Goal: Task Accomplishment & Management: Use online tool/utility

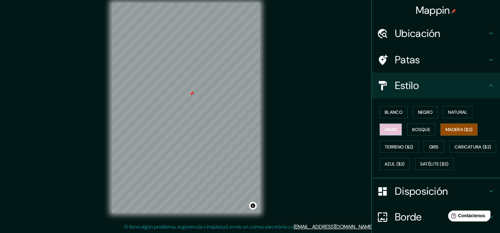
click at [393, 131] on button "Amar" at bounding box center [391, 129] width 22 height 12
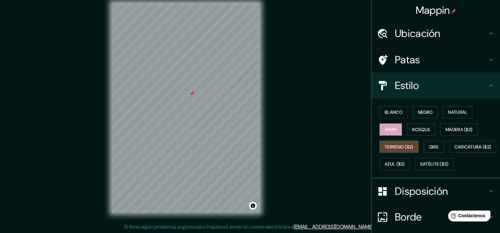
click at [393, 144] on font "Terreno ($2)" at bounding box center [399, 147] width 29 height 6
click at [455, 149] on font "Caricatura ($2)" at bounding box center [473, 147] width 37 height 6
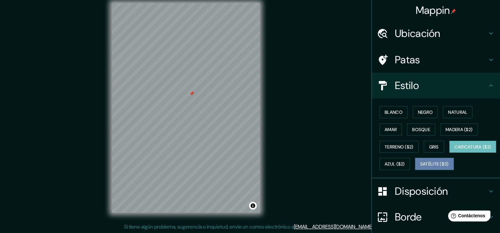
click at [420, 167] on font "Satélite ($3)" at bounding box center [434, 164] width 29 height 6
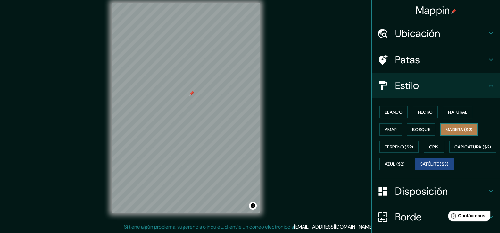
click at [452, 127] on font "Madera ($2)" at bounding box center [459, 129] width 27 height 6
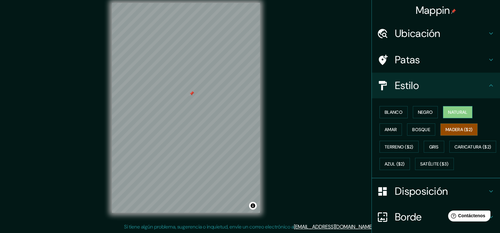
click at [451, 112] on font "Natural" at bounding box center [457, 112] width 19 height 6
click at [427, 109] on font "Negro" at bounding box center [425, 112] width 15 height 6
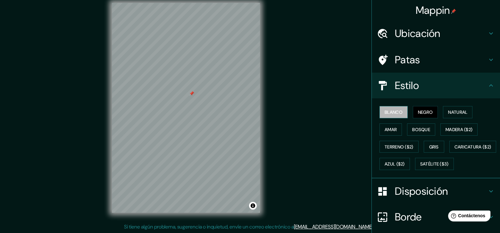
click at [394, 112] on font "Blanco" at bounding box center [394, 112] width 18 height 6
click at [413, 112] on button "Negro" at bounding box center [425, 112] width 25 height 12
click at [446, 130] on font "Madera ($2)" at bounding box center [459, 129] width 27 height 6
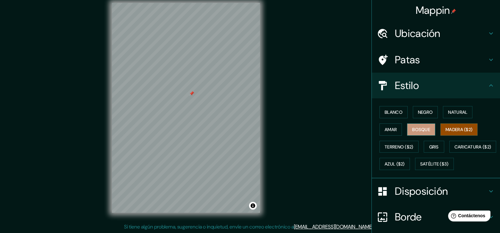
click at [425, 129] on font "Bosque" at bounding box center [421, 129] width 18 height 6
click at [385, 126] on font "Amar" at bounding box center [391, 129] width 12 height 6
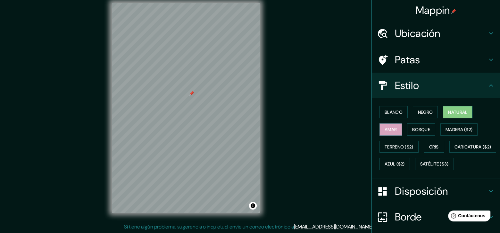
click at [463, 116] on button "Natural" at bounding box center [458, 112] width 30 height 12
click at [421, 114] on font "Negro" at bounding box center [425, 112] width 15 height 6
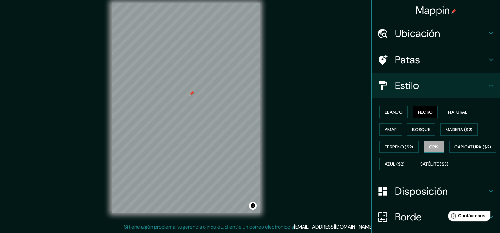
click at [429, 142] on font "Gris" at bounding box center [434, 146] width 10 height 8
click at [405, 164] on font "Azul ($2)" at bounding box center [395, 164] width 20 height 6
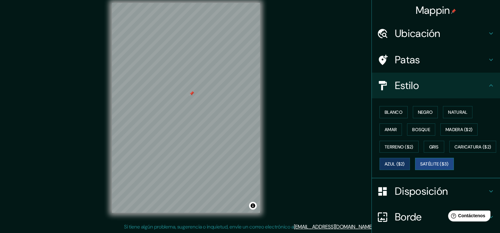
click at [415, 170] on button "Satélite ($3)" at bounding box center [434, 163] width 39 height 12
drag, startPoint x: 208, startPoint y: 82, endPoint x: 208, endPoint y: 86, distance: 3.8
click at [208, 86] on div at bounding box center [207, 85] width 5 height 5
click at [207, 84] on div at bounding box center [207, 85] width 5 height 5
click at [433, 60] on h4 "Patas" at bounding box center [441, 59] width 92 height 13
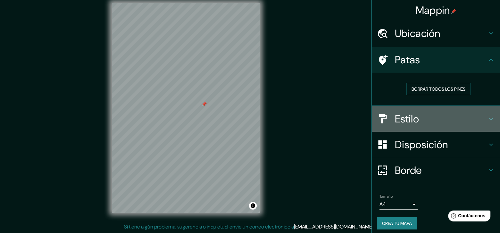
click at [421, 118] on h4 "Estilo" at bounding box center [441, 118] width 92 height 13
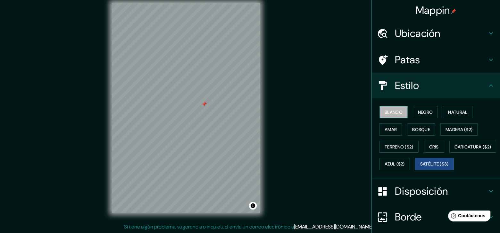
click at [391, 112] on font "Blanco" at bounding box center [394, 112] width 18 height 6
drag, startPoint x: 211, startPoint y: 106, endPoint x: 221, endPoint y: 120, distance: 17.3
click at [221, 120] on div at bounding box center [218, 120] width 5 height 5
click at [218, 120] on div at bounding box center [218, 120] width 5 height 5
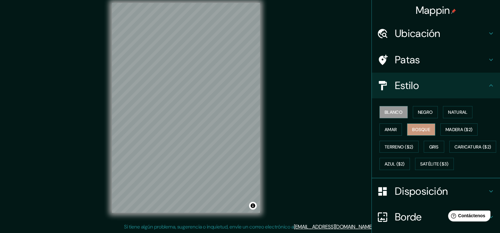
click at [422, 126] on font "Bosque" at bounding box center [421, 129] width 18 height 6
click at [443, 110] on button "Natural" at bounding box center [458, 112] width 30 height 12
click at [424, 124] on button "Bosque" at bounding box center [421, 129] width 28 height 12
click at [389, 128] on font "Amar" at bounding box center [391, 129] width 12 height 6
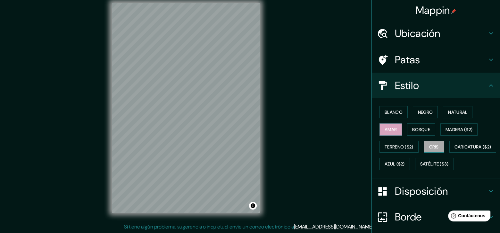
click at [433, 144] on font "Gris" at bounding box center [434, 147] width 10 height 6
click at [405, 148] on font "Terreno ($2)" at bounding box center [399, 147] width 29 height 6
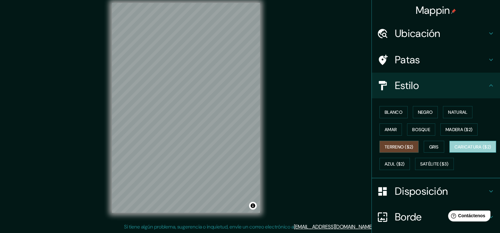
click at [455, 149] on font "Caricatura ($2)" at bounding box center [473, 147] width 37 height 6
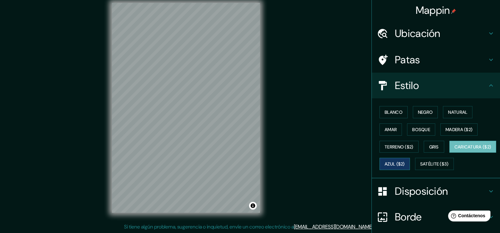
click at [405, 162] on font "Azul ($2)" at bounding box center [395, 164] width 20 height 6
click at [420, 167] on font "Satélite ($3)" at bounding box center [434, 164] width 29 height 6
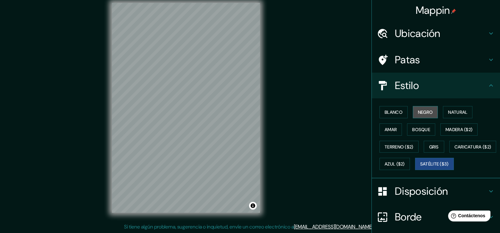
click at [418, 106] on button "Negro" at bounding box center [425, 112] width 25 height 12
click at [449, 112] on font "Natural" at bounding box center [457, 112] width 19 height 6
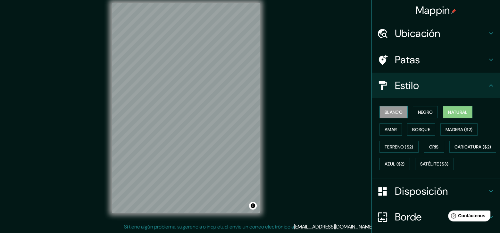
drag, startPoint x: 416, startPoint y: 109, endPoint x: 401, endPoint y: 110, distance: 14.8
click at [418, 109] on font "Negro" at bounding box center [425, 112] width 15 height 6
click at [389, 111] on font "Blanco" at bounding box center [394, 112] width 18 height 6
click at [427, 114] on font "Negro" at bounding box center [425, 112] width 15 height 8
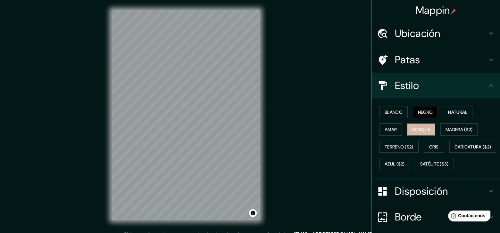
click at [425, 128] on font "Bosque" at bounding box center [421, 129] width 18 height 6
